Goal: Task Accomplishment & Management: Use online tool/utility

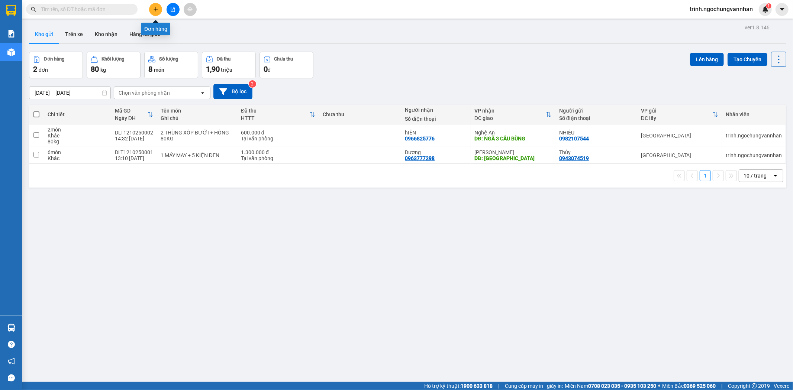
click at [156, 8] on icon "plus" at bounding box center [155, 9] width 5 height 5
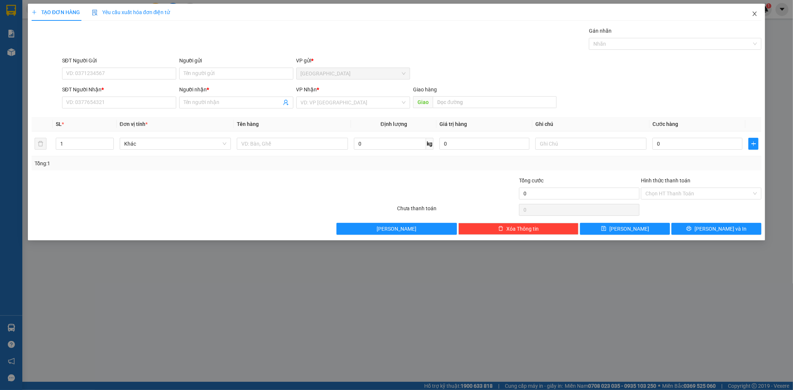
click at [755, 10] on span "Close" at bounding box center [754, 14] width 21 height 21
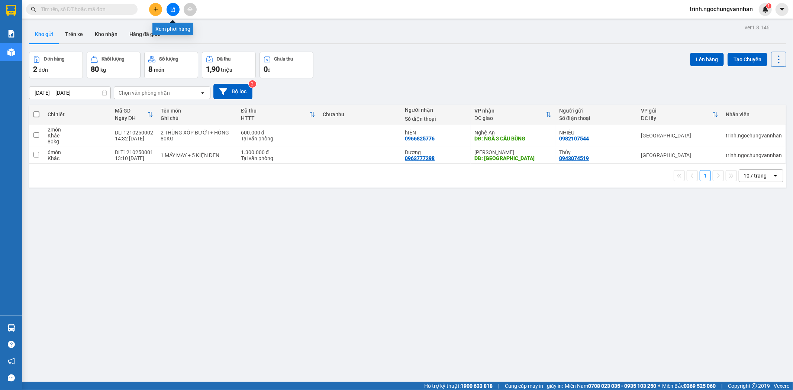
click at [173, 8] on icon "file-add" at bounding box center [173, 9] width 4 height 5
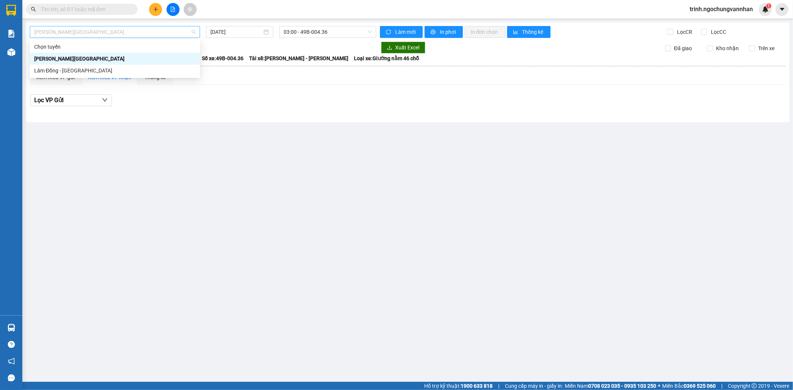
click at [120, 33] on span "[PERSON_NAME][GEOGRAPHIC_DATA]" at bounding box center [114, 31] width 161 height 11
click at [93, 68] on div "Lâm Đồng - [GEOGRAPHIC_DATA]" at bounding box center [114, 71] width 161 height 8
type input "[DATE]"
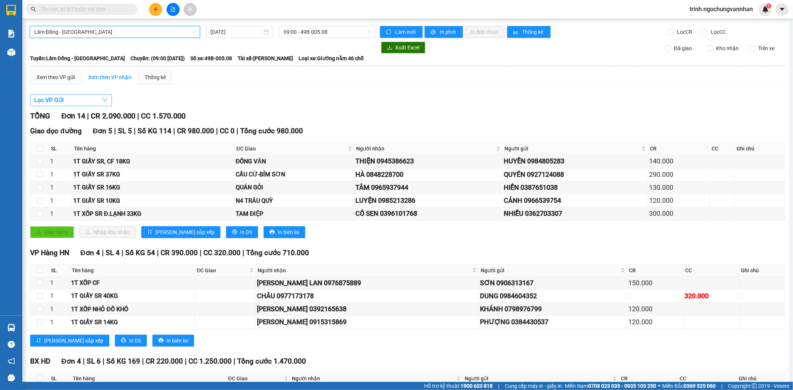
click at [75, 98] on button "Lọc VP Gửi" at bounding box center [71, 100] width 82 height 12
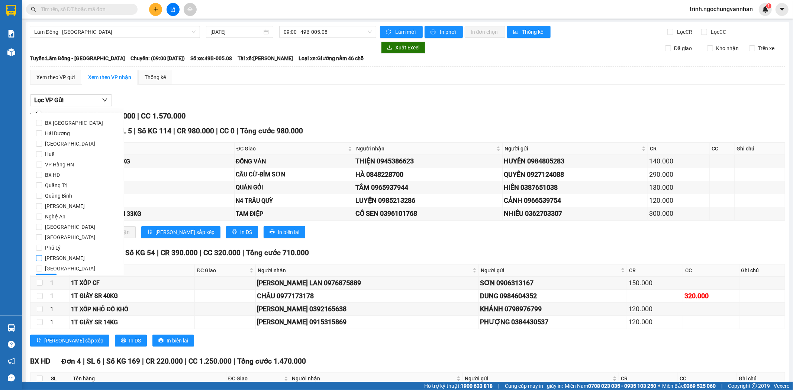
click at [38, 258] on input "[PERSON_NAME]" at bounding box center [39, 258] width 6 height 6
checkbox input "true"
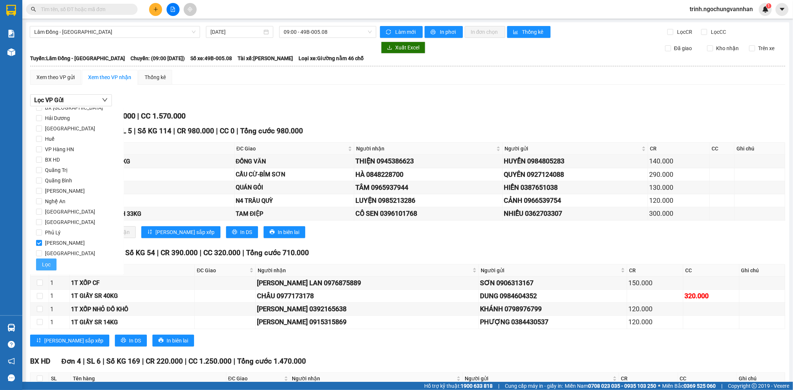
click at [46, 262] on span "Lọc" at bounding box center [46, 265] width 9 height 8
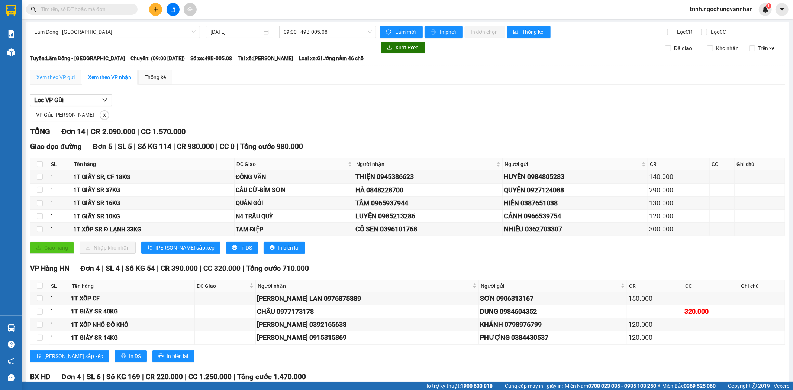
click at [64, 81] on div "Xem theo VP gửi" at bounding box center [55, 77] width 51 height 15
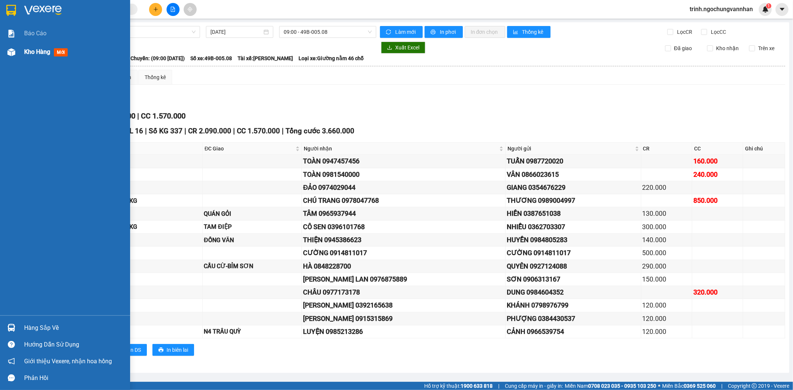
click at [10, 46] on div at bounding box center [11, 52] width 13 height 13
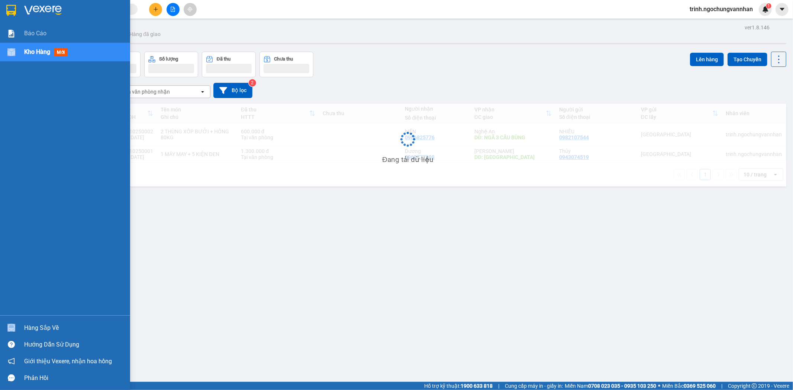
click at [10, 46] on div at bounding box center [11, 52] width 13 height 13
